Goal: Check status: Check status

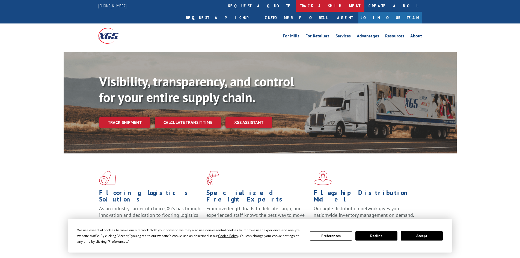
click at [296, 6] on link "track a shipment" at bounding box center [330, 6] width 68 height 12
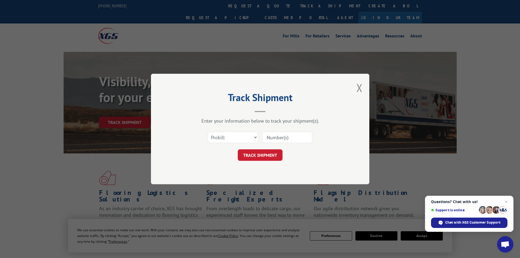
click at [283, 137] on input at bounding box center [287, 136] width 50 height 11
paste input "535219"
type input "535219"
click at [261, 151] on button "TRACK SHIPMENT" at bounding box center [260, 154] width 45 height 11
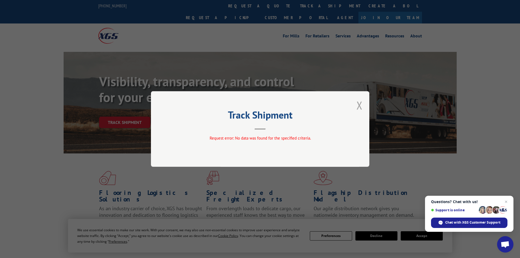
click at [360, 102] on button "Close modal" at bounding box center [359, 105] width 6 height 14
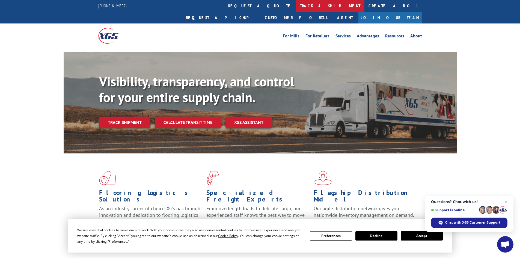
click at [296, 9] on link "track a shipment" at bounding box center [330, 6] width 68 height 12
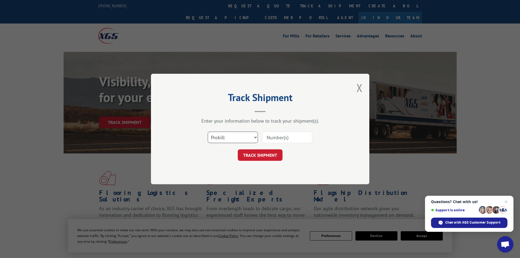
click at [244, 141] on select "Select category... Probill BOL PO" at bounding box center [233, 136] width 50 height 11
select select "bol"
click at [208, 131] on select "Select category... Probill BOL PO" at bounding box center [233, 136] width 50 height 11
click at [284, 136] on input at bounding box center [287, 136] width 50 height 11
paste input "5530794"
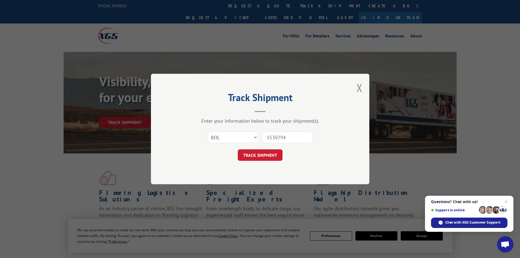
type input "5530794"
click at [238, 149] on button "TRACK SHIPMENT" at bounding box center [260, 154] width 45 height 11
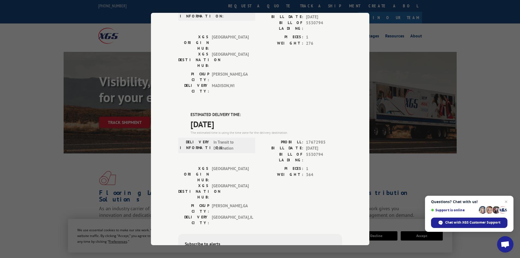
scroll to position [80, 0]
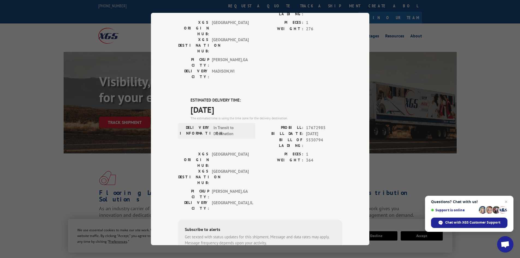
click at [312, 125] on span "17672985" at bounding box center [324, 128] width 36 height 6
copy span "17672985"
